Goal: Task Accomplishment & Management: Use online tool/utility

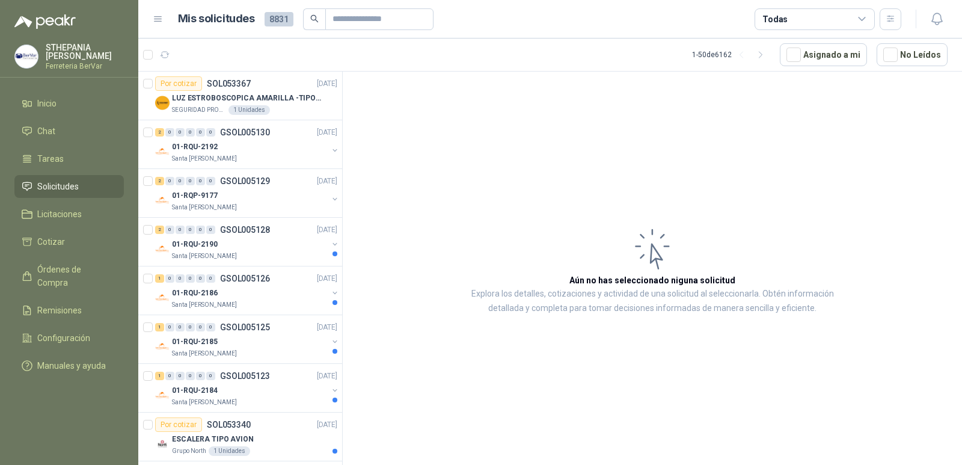
click at [108, 255] on ul "Inicio Chat Tareas Solicitudes Licitaciones Cotizar Órdenes de Compra Remisione…" at bounding box center [69, 237] width 138 height 290
click at [107, 254] on ul "Inicio Chat Tareas Solicitudes Licitaciones Cotizar Órdenes de Compra Remisione…" at bounding box center [69, 237] width 138 height 290
click at [105, 249] on link "Cotizar" at bounding box center [68, 241] width 109 height 23
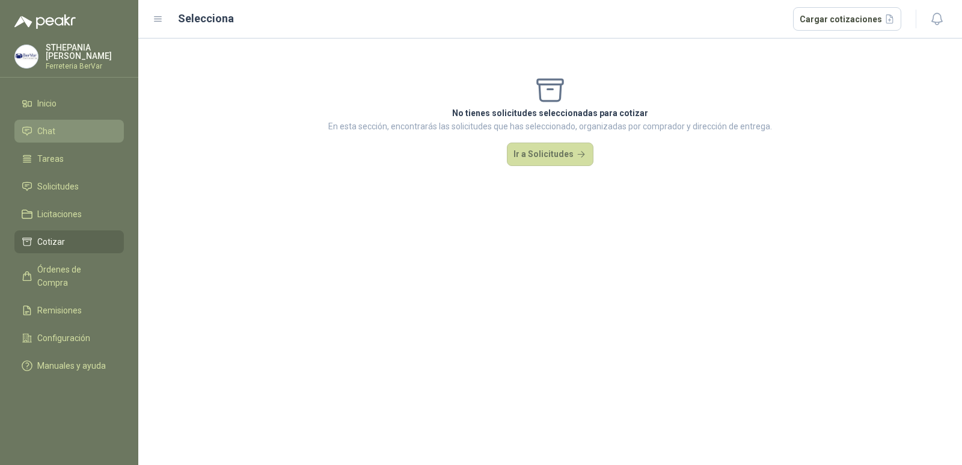
click at [100, 135] on li "Chat" at bounding box center [69, 130] width 95 height 13
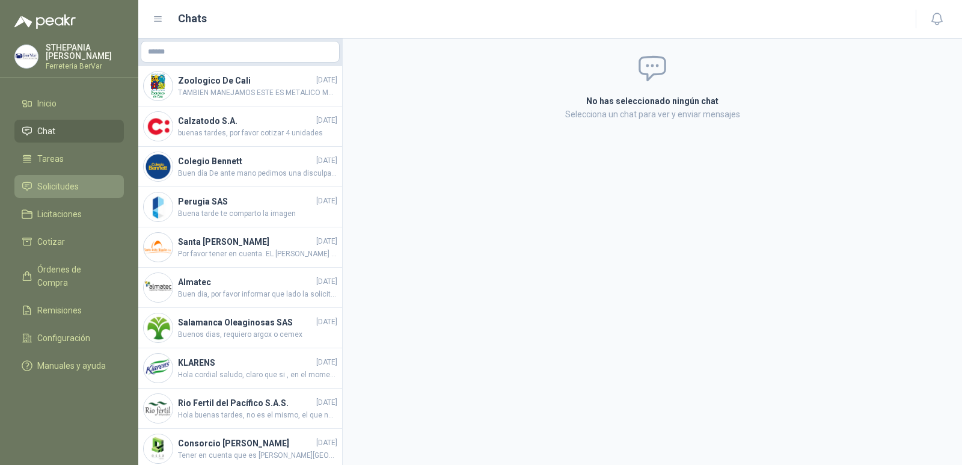
click at [79, 182] on li "Solicitudes" at bounding box center [69, 186] width 95 height 13
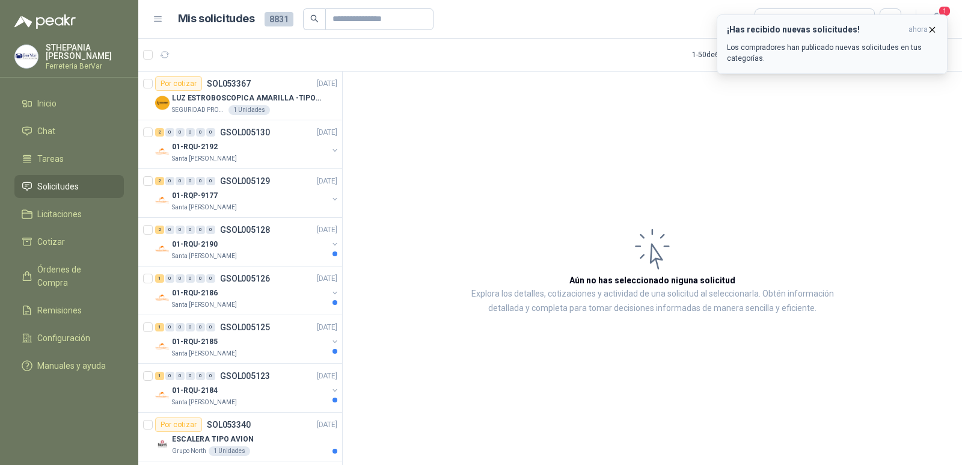
click at [796, 37] on div "¡Has recibido nuevas solicitudes! ahora Los compradores han publicado nuevas so…" at bounding box center [832, 44] width 210 height 39
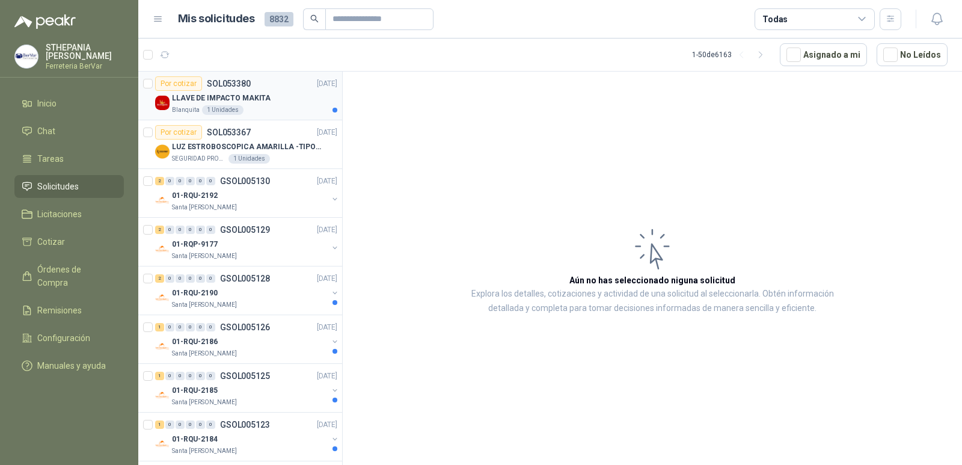
click at [290, 94] on div "LLAVE DE IMPACTO MAKITA" at bounding box center [254, 98] width 165 height 14
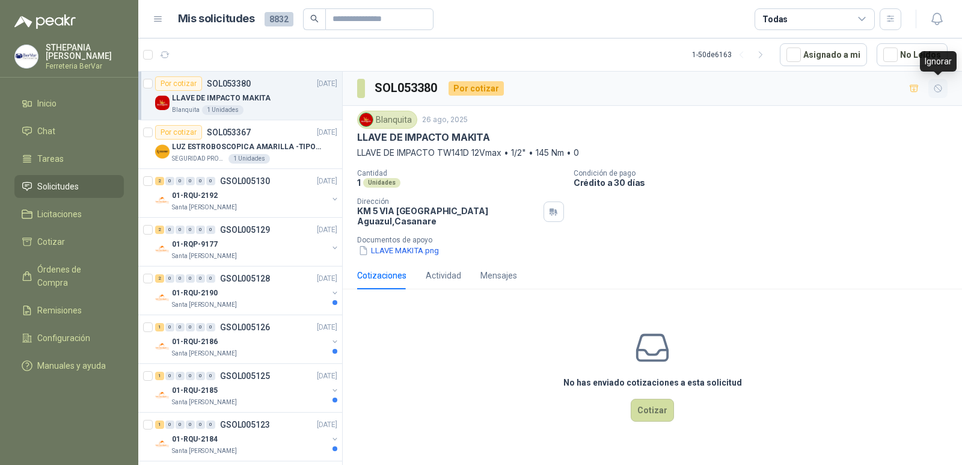
click at [934, 91] on icon "button" at bounding box center [938, 89] width 10 height 10
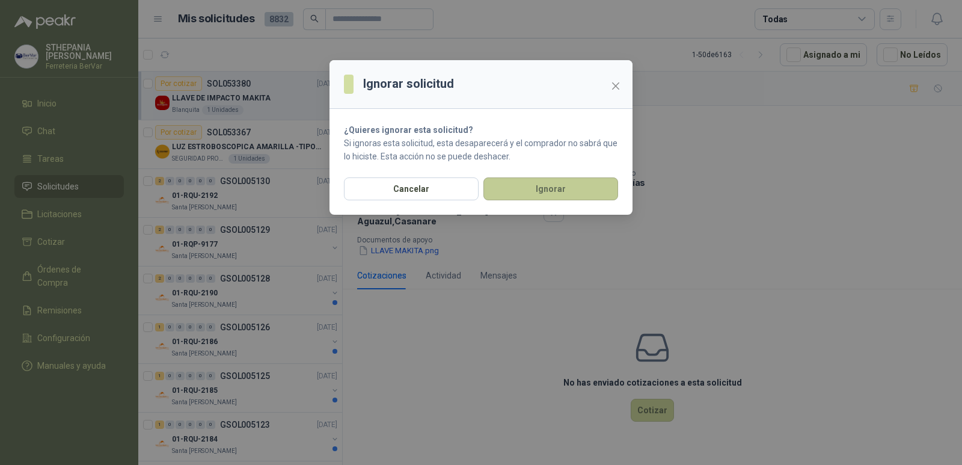
click at [609, 186] on button "Ignorar" at bounding box center [550, 188] width 135 height 23
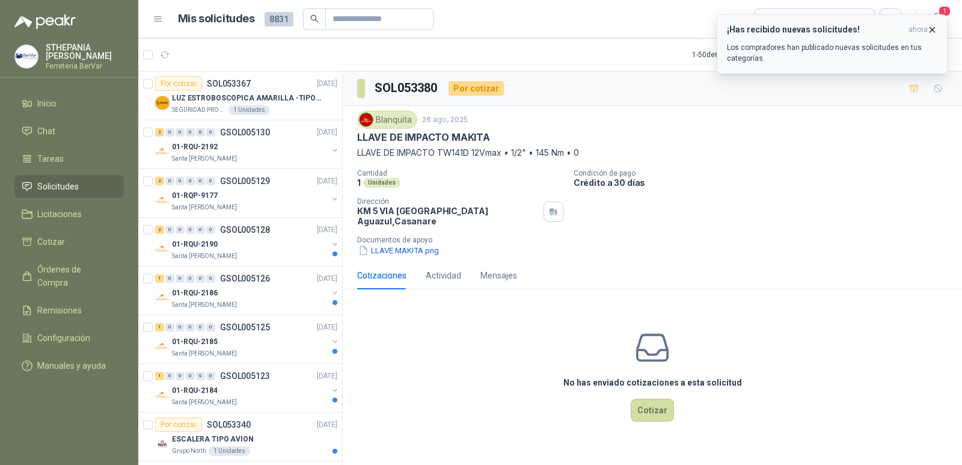
click at [773, 59] on p "Los compradores han publicado nuevas solicitudes en tus categorías." at bounding box center [832, 53] width 210 height 22
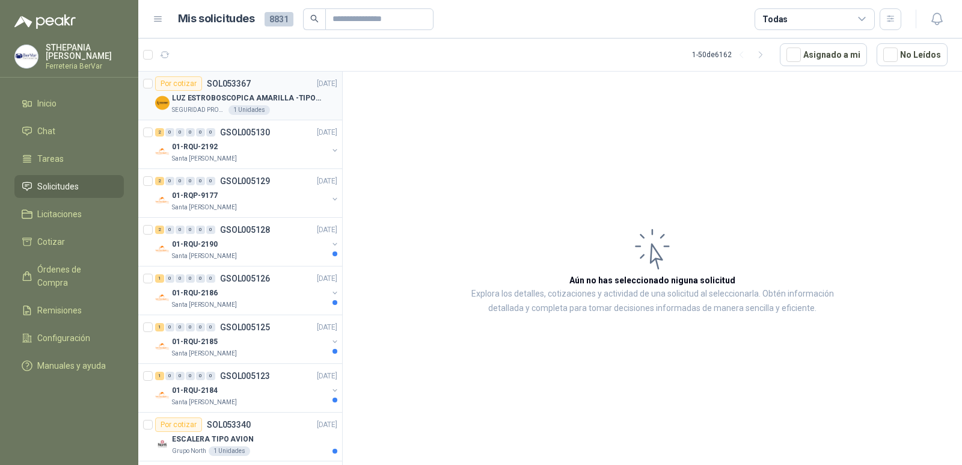
click at [222, 87] on p "SOL053367" at bounding box center [229, 83] width 44 height 8
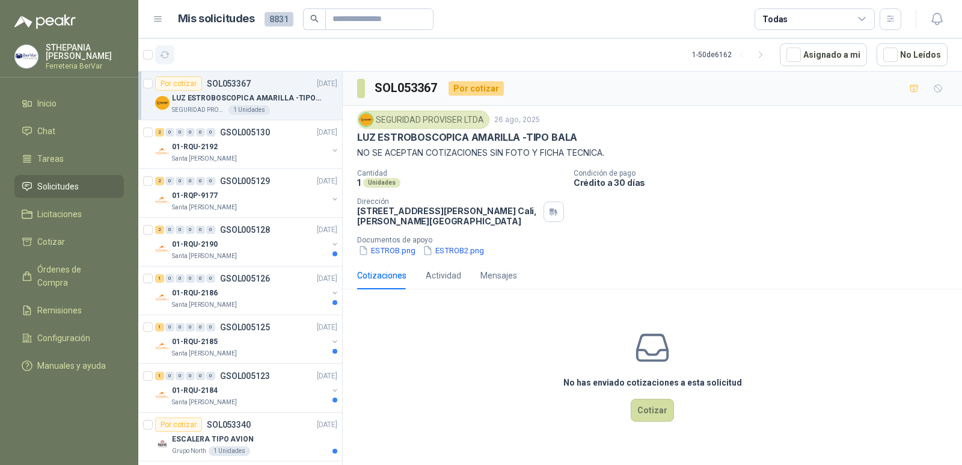
click at [158, 58] on button "button" at bounding box center [164, 54] width 19 height 19
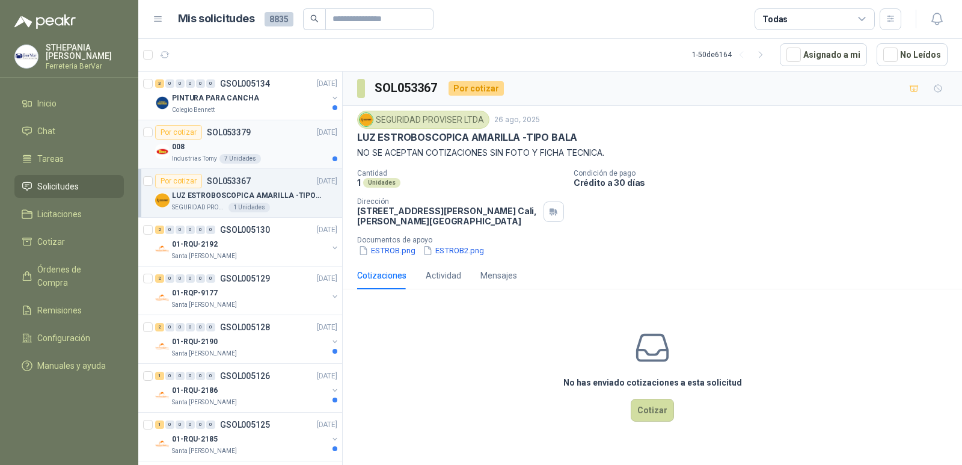
click at [295, 139] on div "Por cotizar SOL053379 [DATE] 008 Industrias Tomy 7 Unidades" at bounding box center [246, 144] width 182 height 38
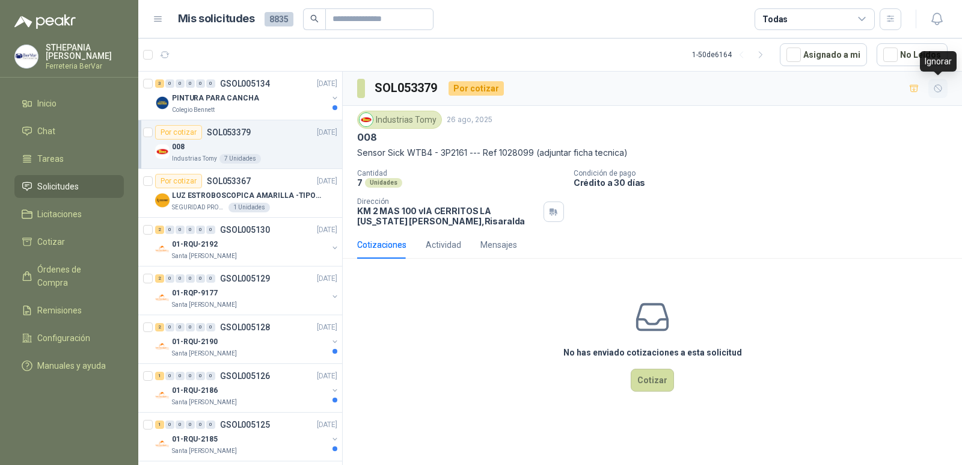
click at [932, 88] on button "button" at bounding box center [937, 88] width 19 height 19
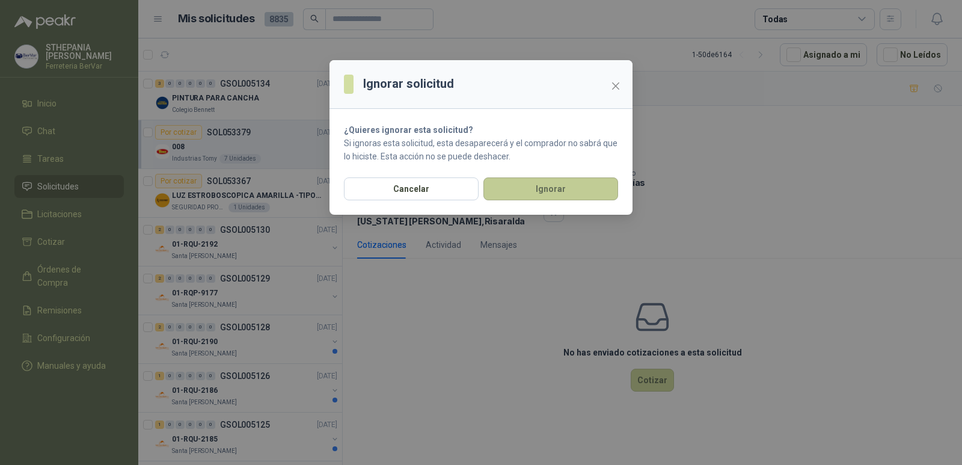
click at [568, 189] on button "Ignorar" at bounding box center [550, 188] width 135 height 23
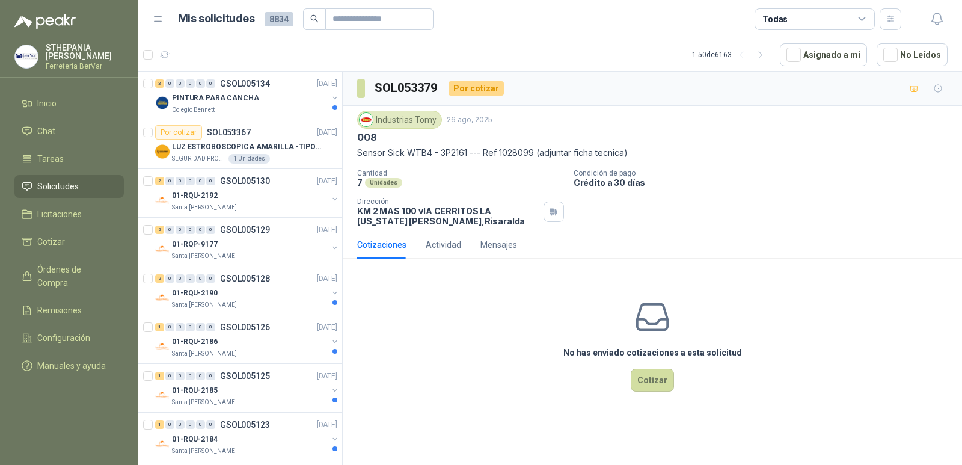
click at [289, 109] on div "Colegio Bennett" at bounding box center [250, 110] width 156 height 10
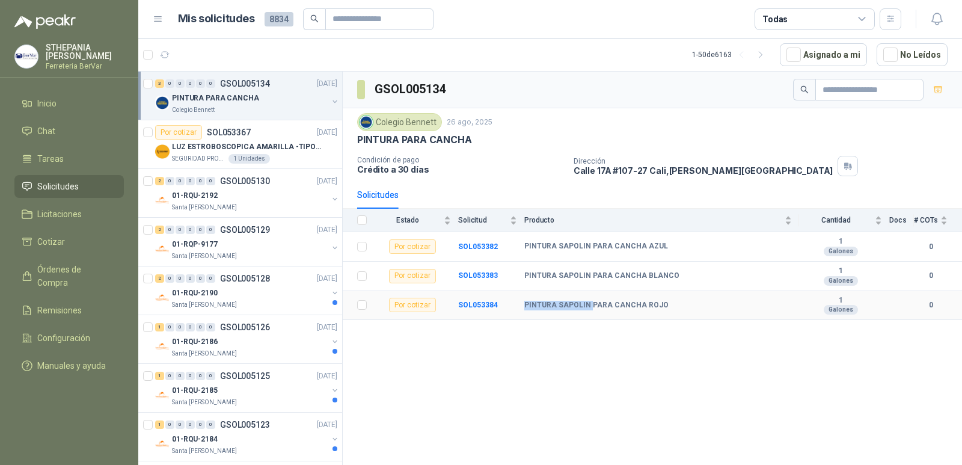
drag, startPoint x: 526, startPoint y: 305, endPoint x: 589, endPoint y: 295, distance: 64.0
click at [589, 295] on td "PINTURA SAPOLIN PARA CANCHA ROJO" at bounding box center [661, 305] width 275 height 29
drag, startPoint x: 584, startPoint y: 394, endPoint x: 567, endPoint y: 380, distance: 20.9
click at [583, 394] on div "GSOL005134 Colegio [PERSON_NAME] [DATE] PINTURA PARA CANCHA Condición de pago C…" at bounding box center [652, 270] width 619 height 397
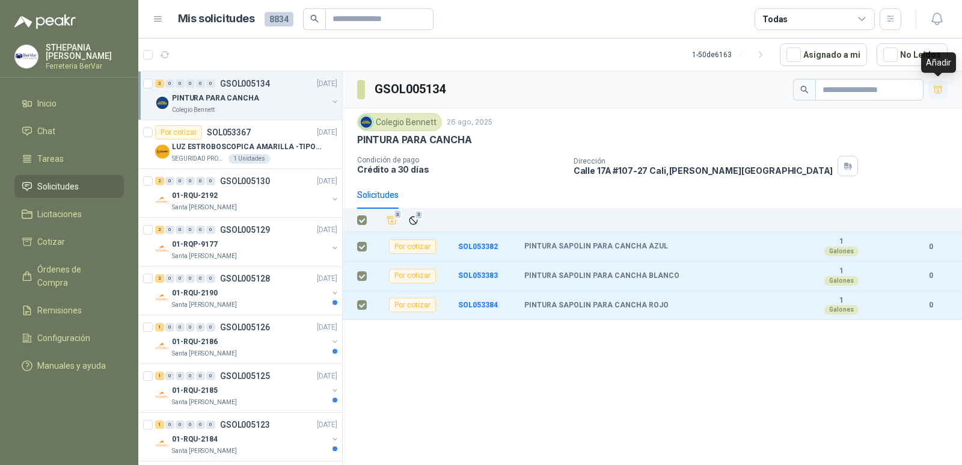
click at [944, 93] on button "button" at bounding box center [937, 89] width 19 height 19
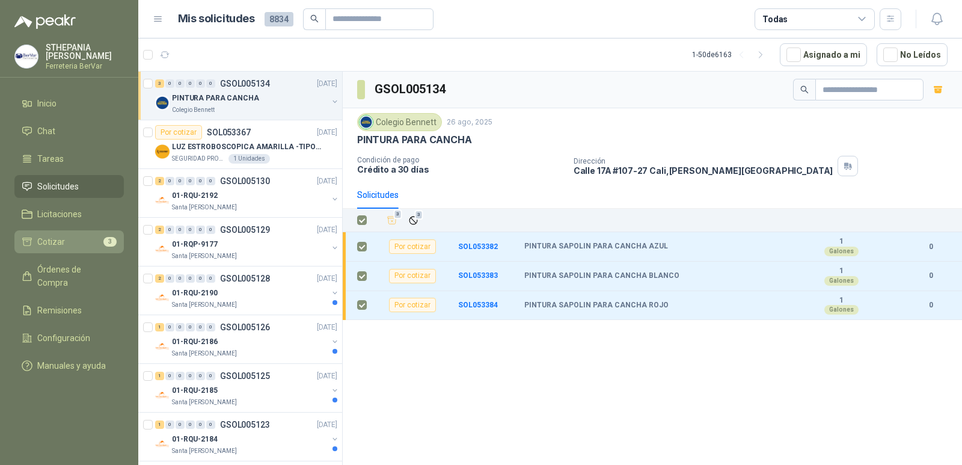
click at [71, 237] on li "Cotizar 3" at bounding box center [69, 241] width 95 height 13
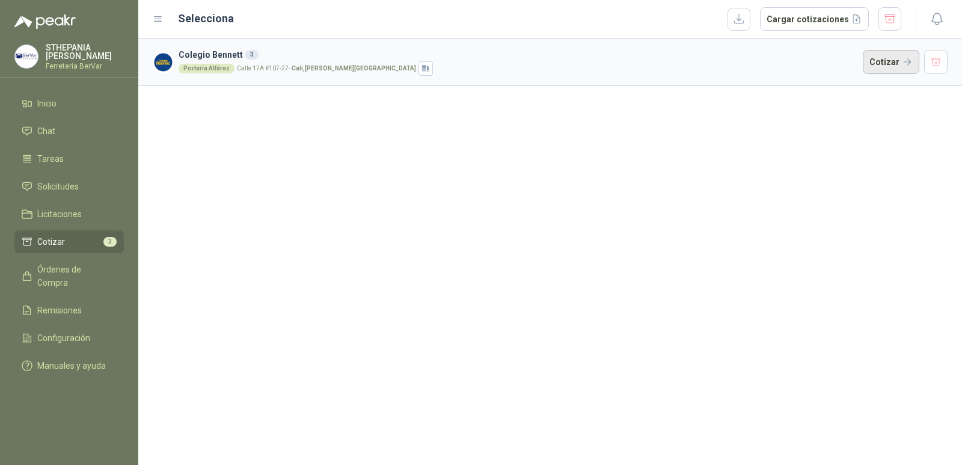
click at [881, 64] on button "Cotizar" at bounding box center [891, 62] width 56 height 24
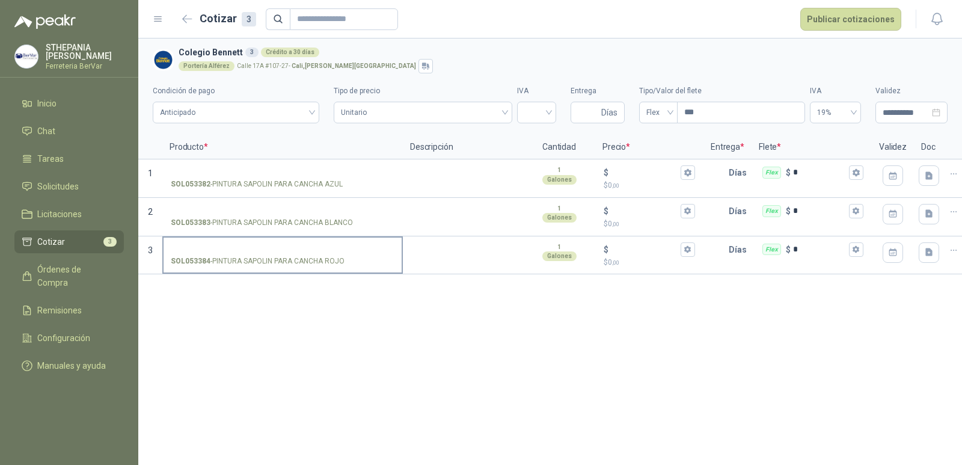
click at [210, 249] on input "SOL053384 - PINTURA SAPOLIN PARA CANCHA ROJO" at bounding box center [283, 249] width 224 height 9
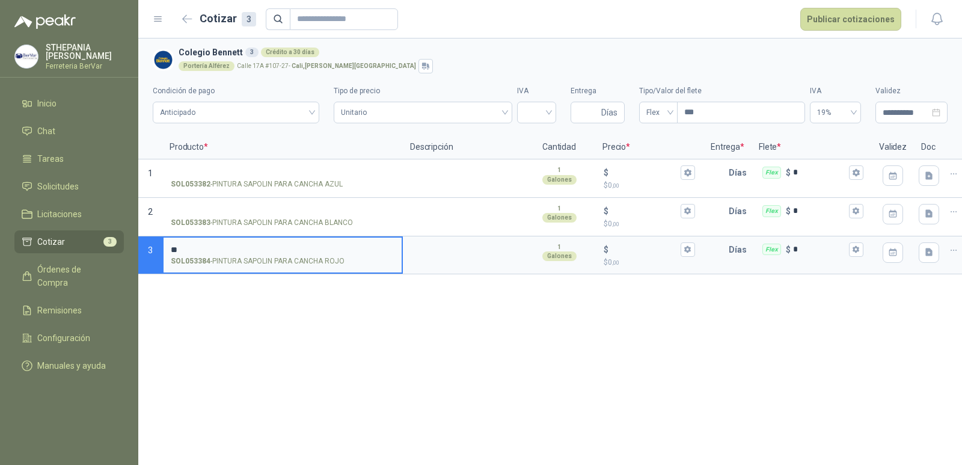
type input "*"
type input "****"
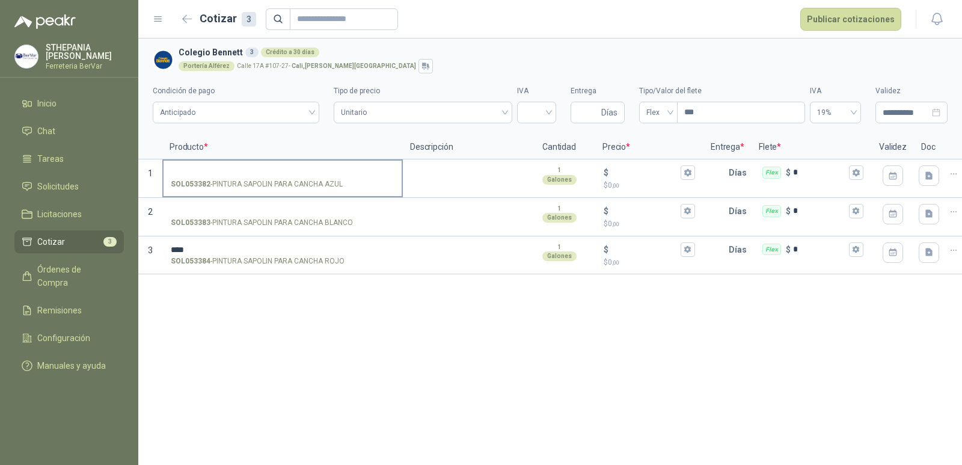
click at [204, 180] on strong "SOL053382" at bounding box center [191, 184] width 40 height 11
click at [204, 177] on input "SOL053382 - PINTURA SAPOLIN PARA CANCHA AZUL" at bounding box center [283, 172] width 224 height 9
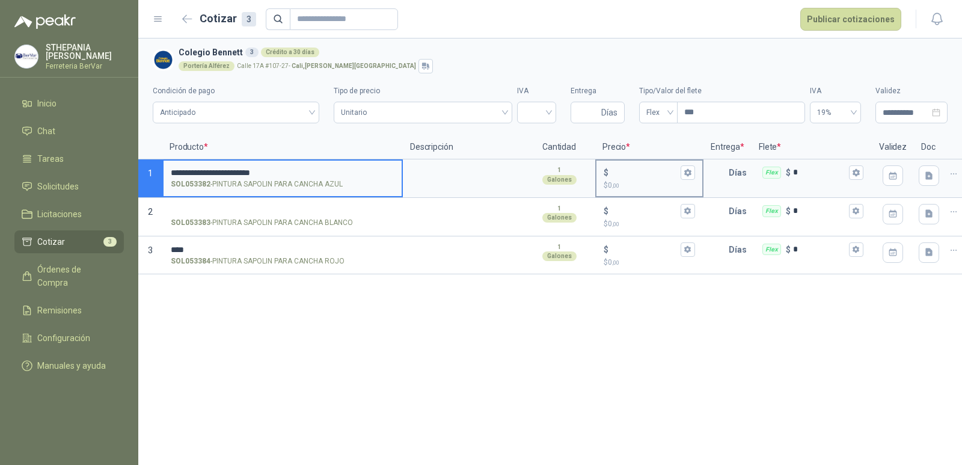
type input "**********"
click at [627, 169] on input "$ $ 0 ,00" at bounding box center [644, 172] width 67 height 9
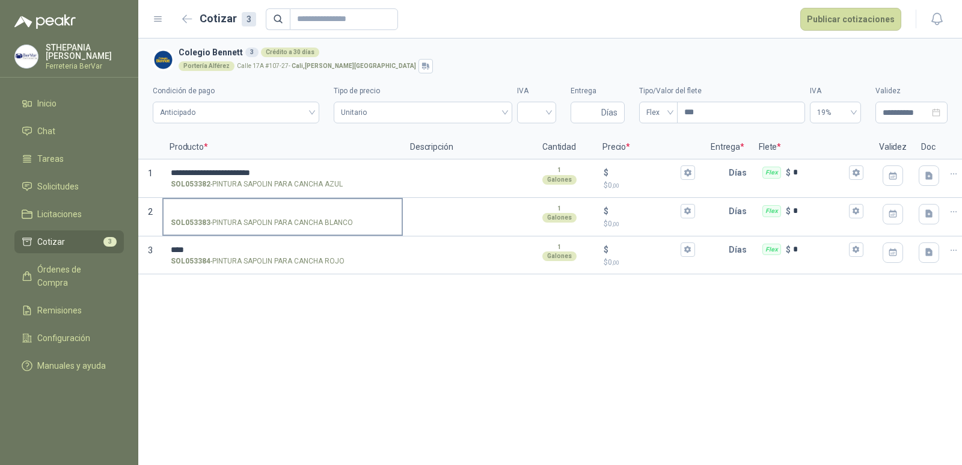
click at [276, 216] on label "SOL053383 - PINTURA SAPOLIN PARA CANCHA BLANCO" at bounding box center [282, 216] width 238 height 34
click at [276, 216] on input "SOL053383 - PINTURA SAPOLIN PARA CANCHA BLANCO" at bounding box center [283, 211] width 224 height 9
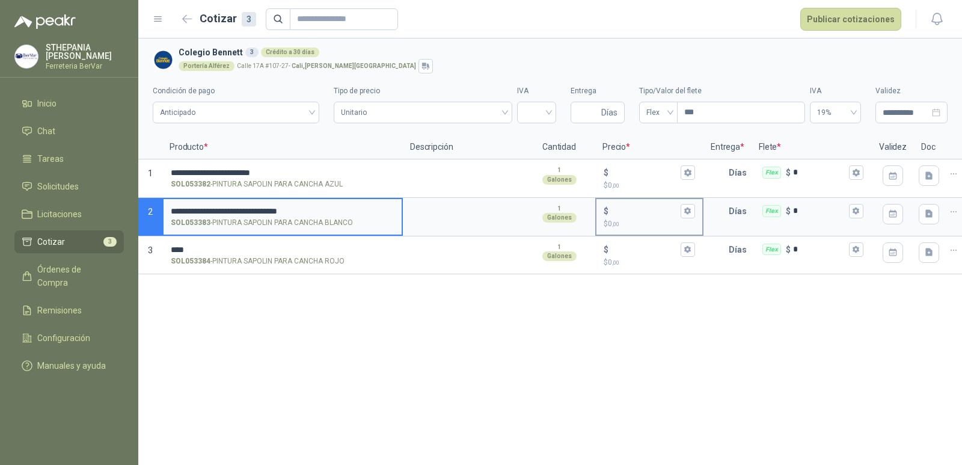
click at [637, 214] on input "$ $ 0 ,00" at bounding box center [644, 210] width 67 height 9
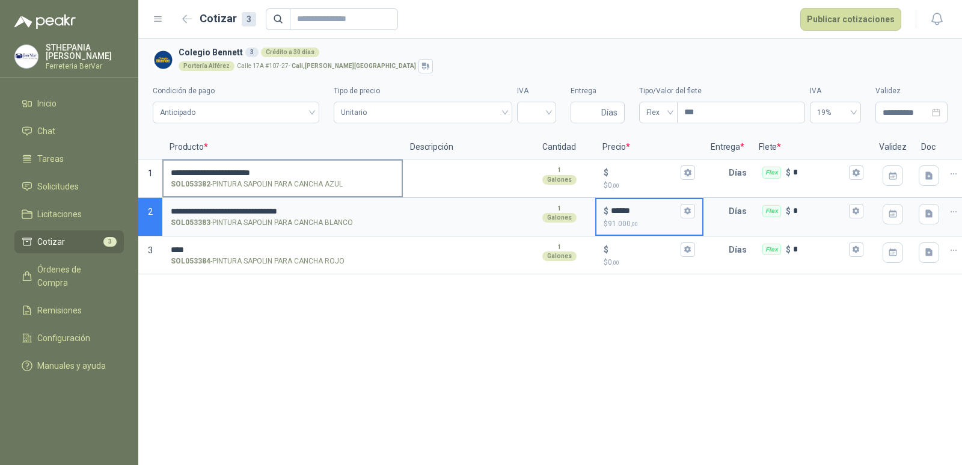
type input "******"
click at [359, 174] on input "**********" at bounding box center [283, 172] width 224 height 9
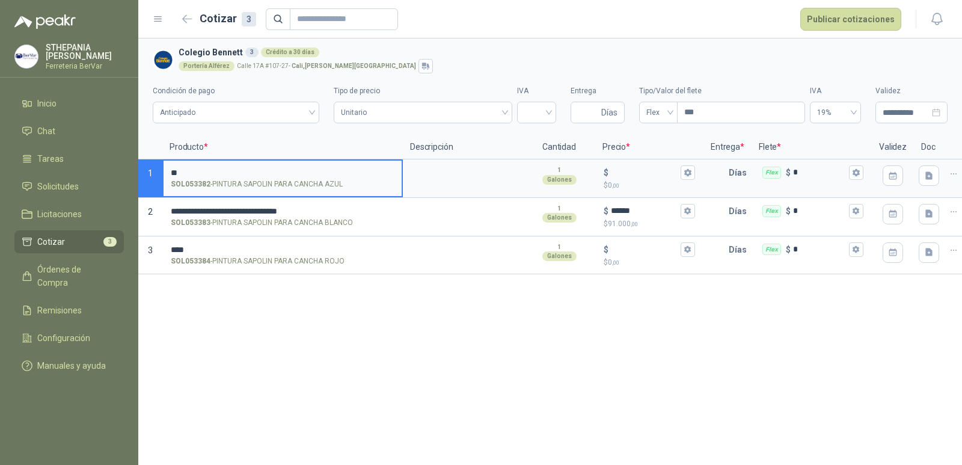
type input "*"
click at [209, 245] on input "****" at bounding box center [283, 249] width 224 height 9
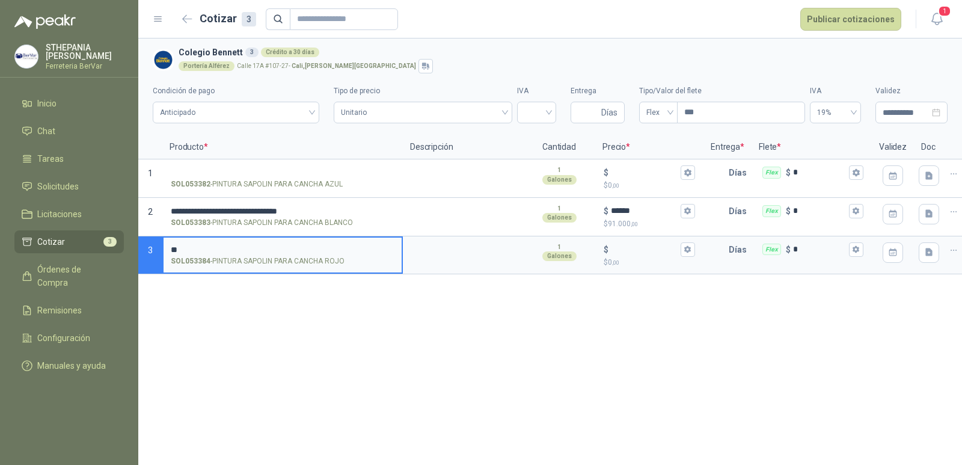
type input "*"
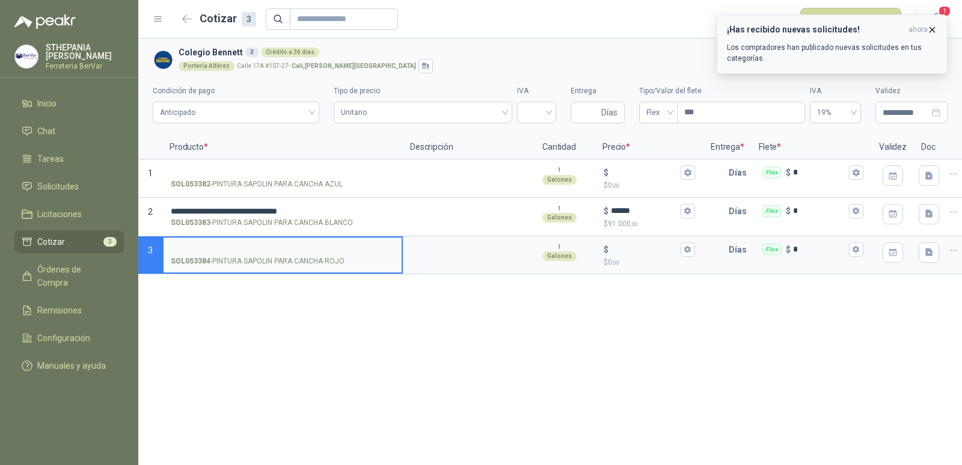
click at [932, 32] on icon "button" at bounding box center [932, 30] width 10 height 10
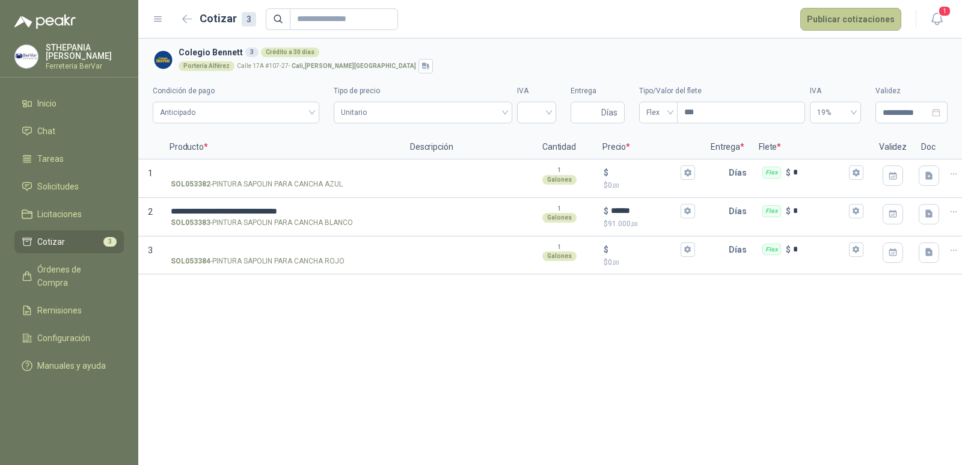
click at [866, 19] on button "Publicar cotizaciones" at bounding box center [850, 19] width 101 height 23
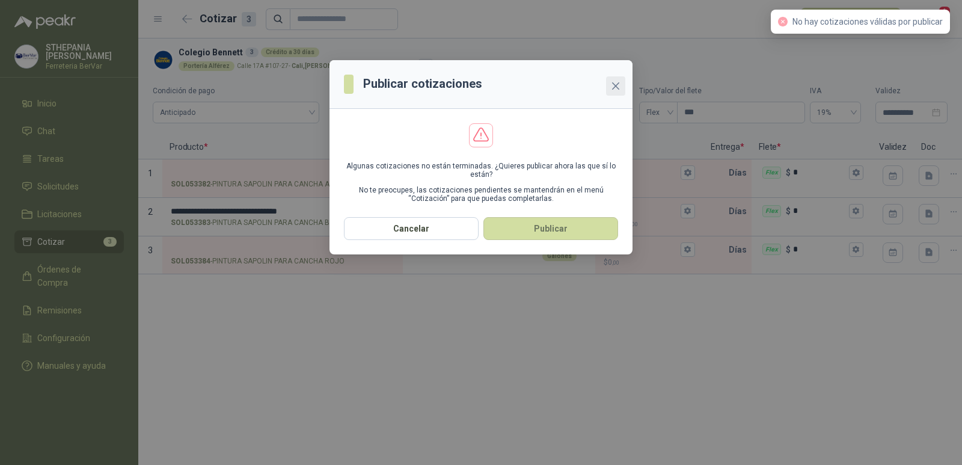
click at [615, 84] on icon "close" at bounding box center [616, 86] width 10 height 10
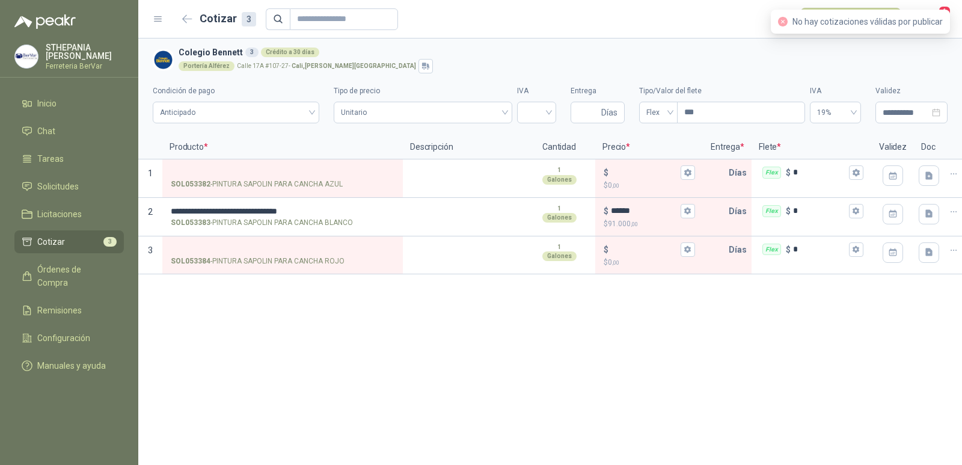
click at [945, 10] on div "No hay cotizaciones válidas por publicar" at bounding box center [860, 22] width 179 height 24
click at [945, 17] on div "No hay cotizaciones válidas por publicar" at bounding box center [860, 22] width 179 height 24
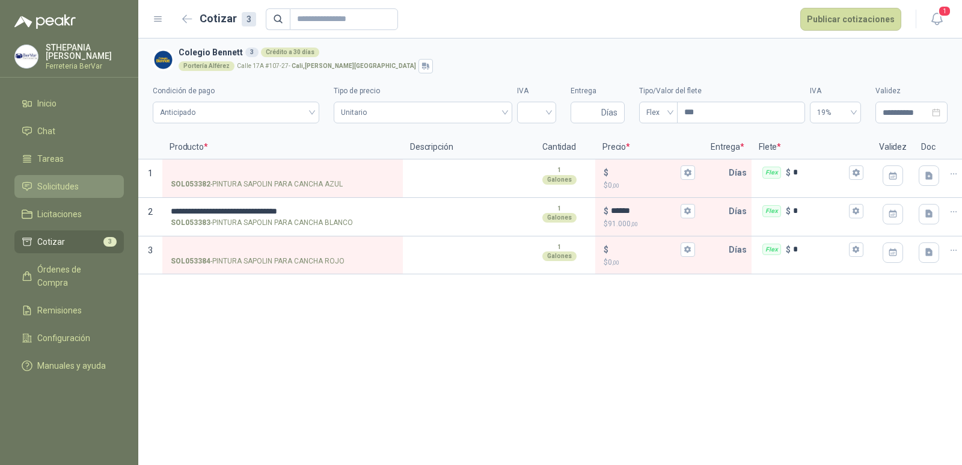
click at [96, 185] on li "Solicitudes" at bounding box center [69, 186] width 95 height 13
